Goal: Check status: Check status

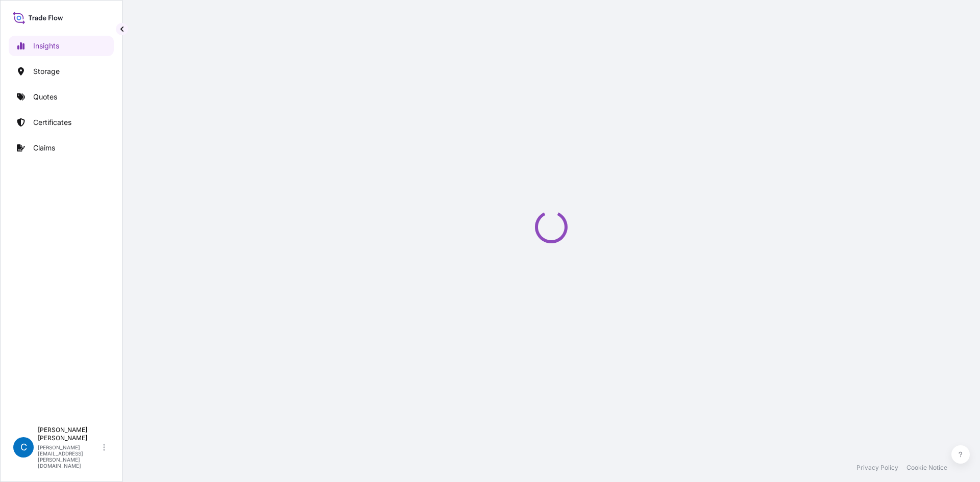
select select "2025"
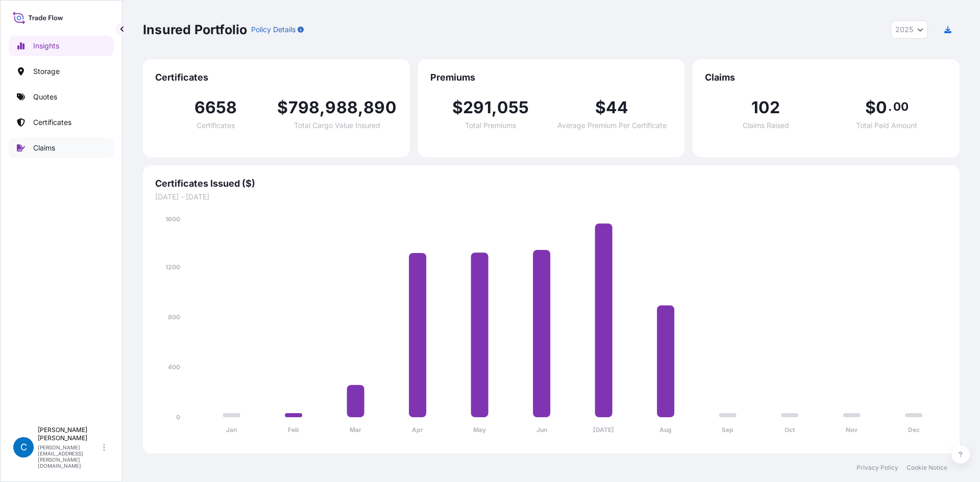
click at [41, 144] on p "Claims" at bounding box center [44, 148] width 22 height 10
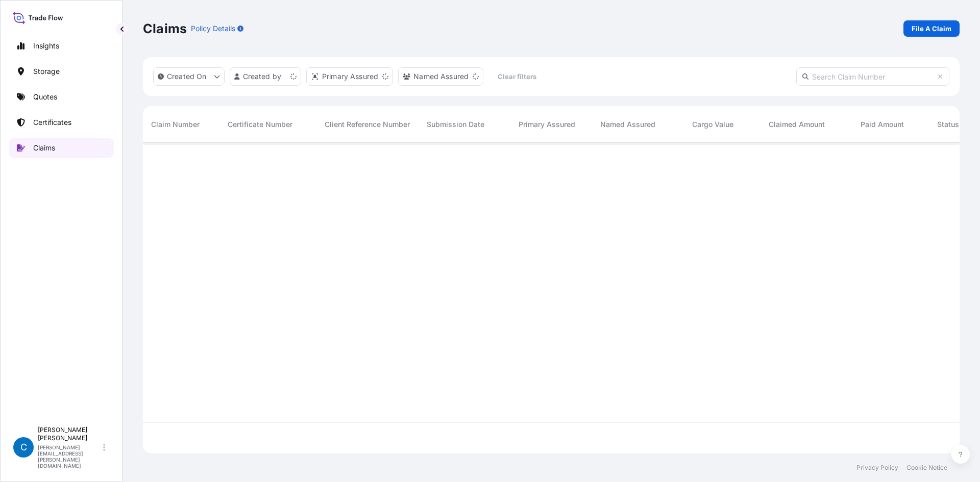
scroll to position [309, 809]
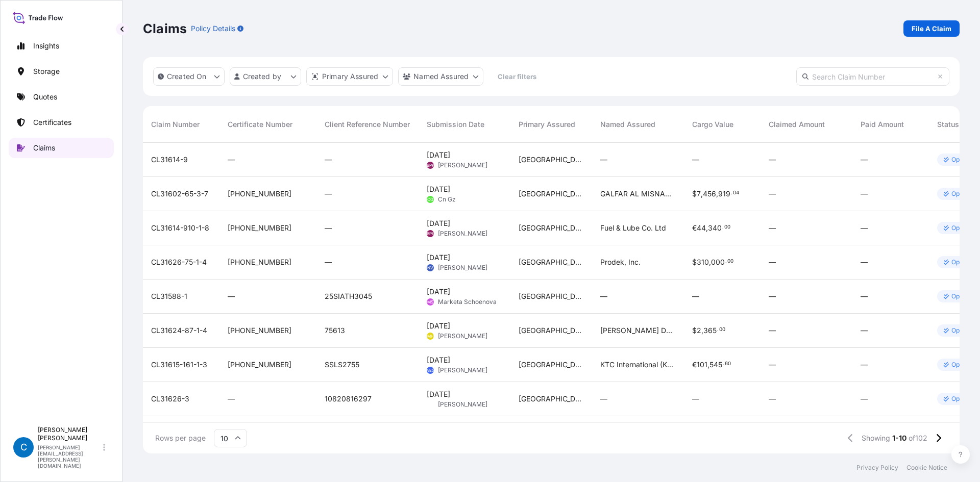
click at [41, 144] on p "Claims" at bounding box center [44, 148] width 22 height 10
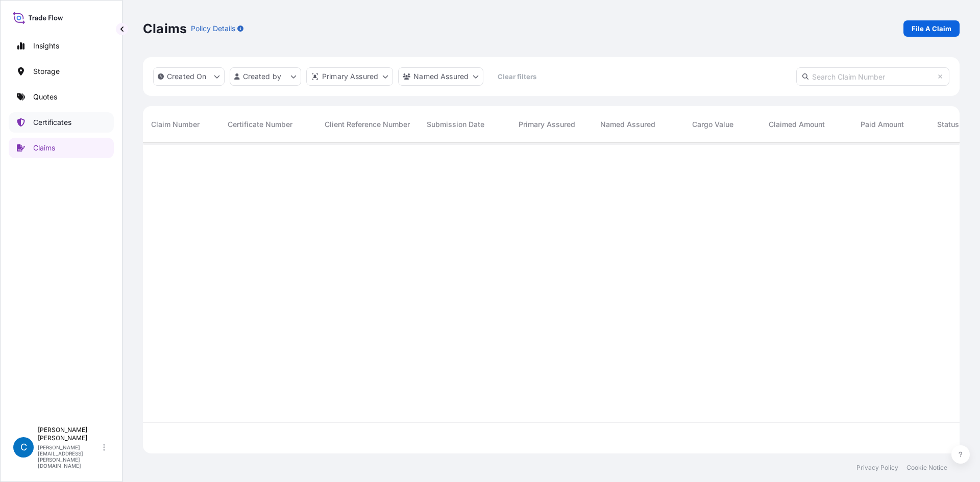
click at [53, 113] on link "Certificates" at bounding box center [61, 122] width 105 height 20
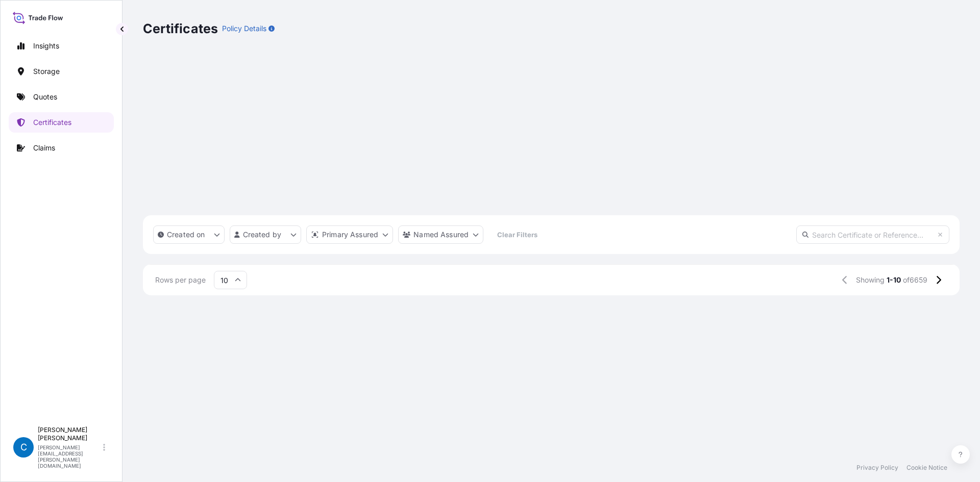
scroll to position [70, 0]
click at [489, 19] on div "Certificates Policy Details" at bounding box center [551, 28] width 816 height 57
click at [181, 304] on span "[PHONE_NUMBER]" at bounding box center [183, 309] width 64 height 10
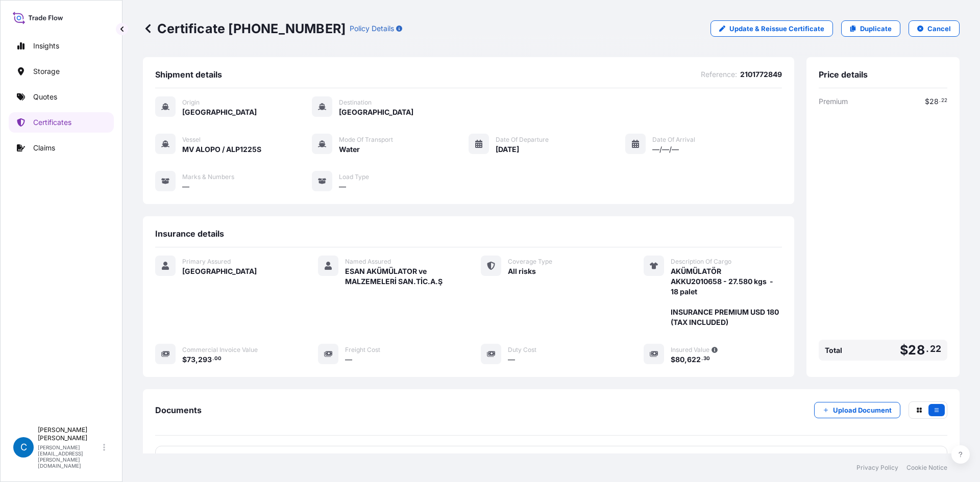
click at [145, 32] on icon at bounding box center [148, 28] width 10 height 10
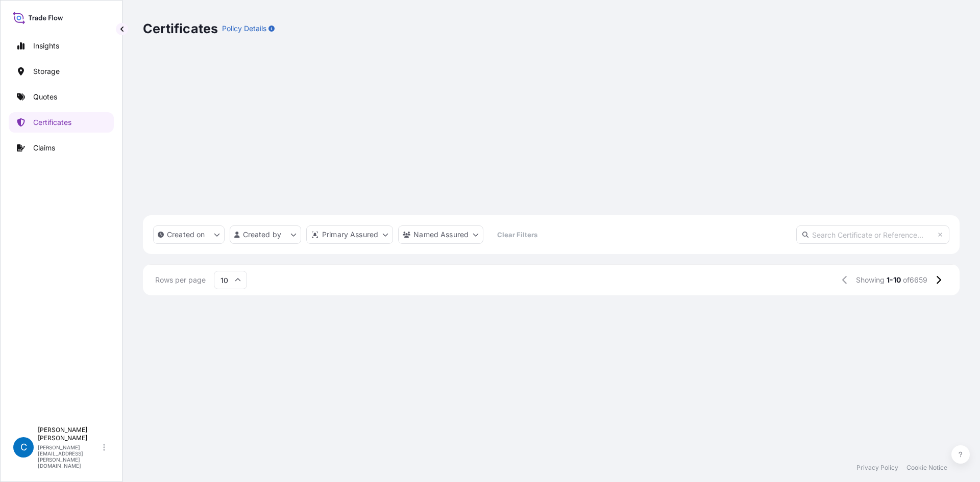
click at [526, 22] on div "Certificates Policy Details" at bounding box center [551, 28] width 816 height 16
drag, startPoint x: 643, startPoint y: 7, endPoint x: 657, endPoint y: 8, distance: 14.3
click at [643, 7] on div "Certificates Policy Details" at bounding box center [551, 28] width 816 height 57
